Goal: Information Seeking & Learning: Learn about a topic

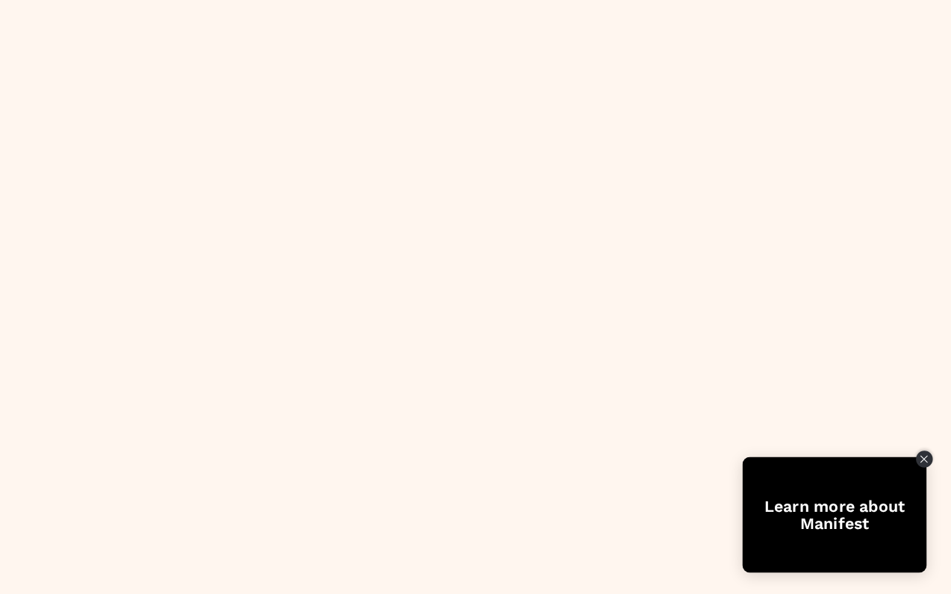
click at [924, 459] on icon "Close Tolstoy widget" at bounding box center [924, 459] width 7 height 7
click at [927, 460] on icon "Close Tolstoy widget" at bounding box center [924, 458] width 8 height 7
click at [838, 528] on div "Learn more about Manifest" at bounding box center [835, 514] width 184 height 35
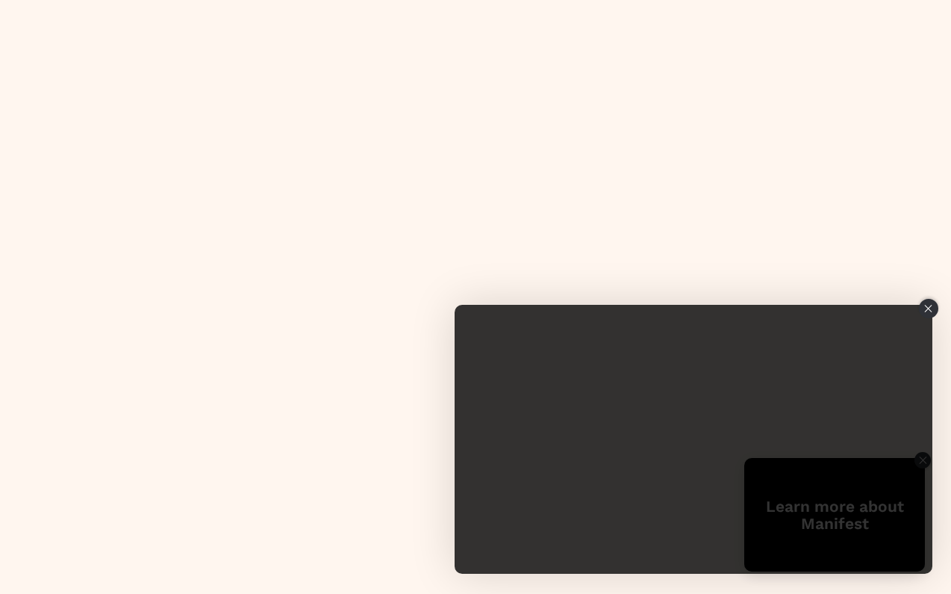
click at [925, 308] on icon "Close" at bounding box center [929, 308] width 8 height 7
